Goal: Check status: Check status

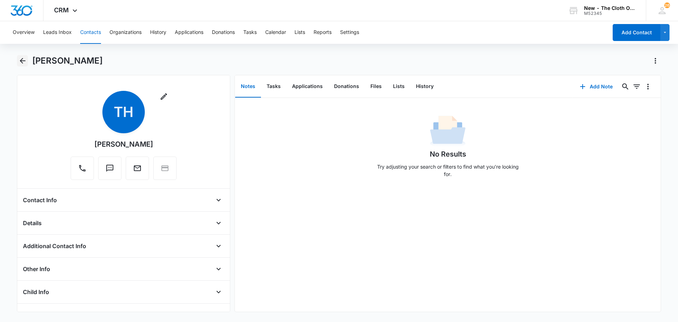
click at [22, 64] on icon "Back" at bounding box center [22, 61] width 8 height 8
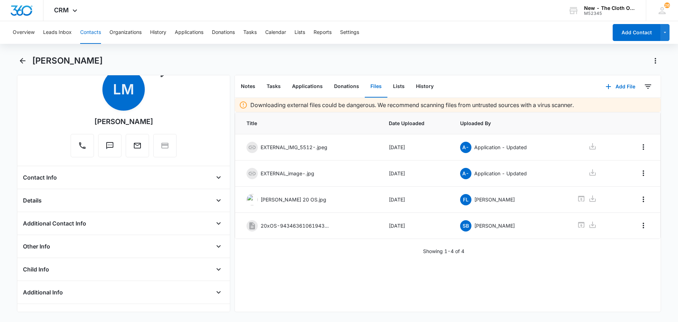
scroll to position [106, 0]
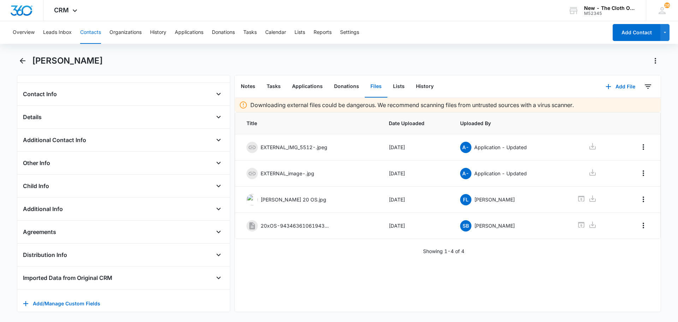
click at [125, 250] on div "Distribution Info" at bounding box center [123, 254] width 201 height 11
click at [214, 256] on icon "Open" at bounding box center [218, 254] width 8 height 8
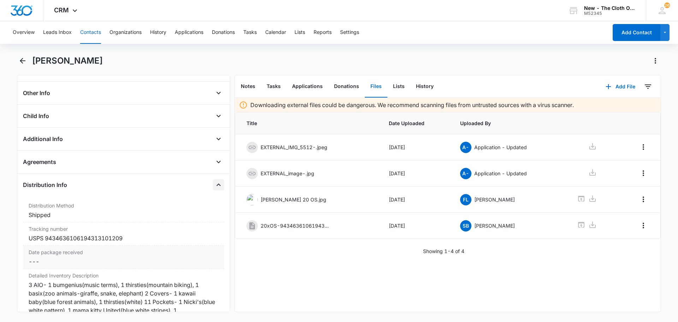
scroll to position [177, 0]
copy div "9434636106194313101209"
drag, startPoint x: 135, startPoint y: 241, endPoint x: 124, endPoint y: 235, distance: 12.7
click at [124, 235] on div "Tracking number Cancel Save Changes USPS 9434636106194313101209" at bounding box center [123, 233] width 201 height 23
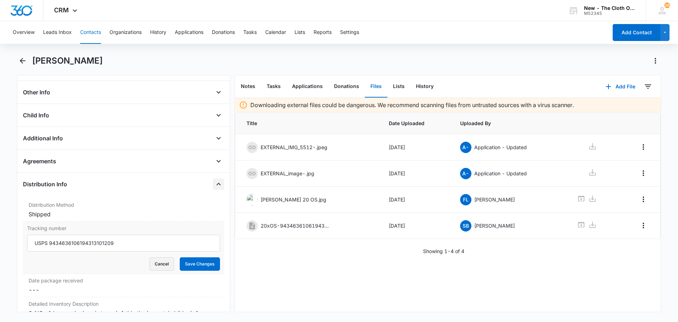
click at [162, 263] on button "Cancel" at bounding box center [161, 263] width 25 height 13
